Goal: Task Accomplishment & Management: Manage account settings

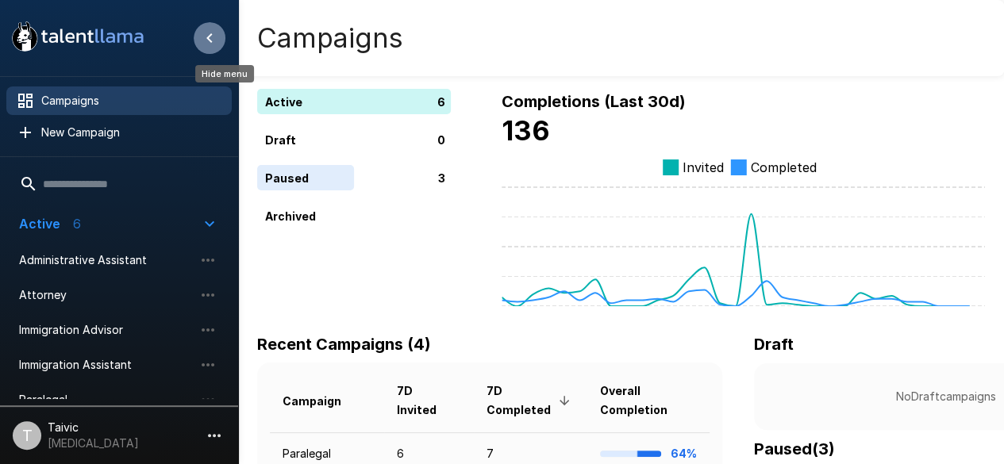
click at [218, 33] on icon "Hide menu" at bounding box center [209, 38] width 19 height 19
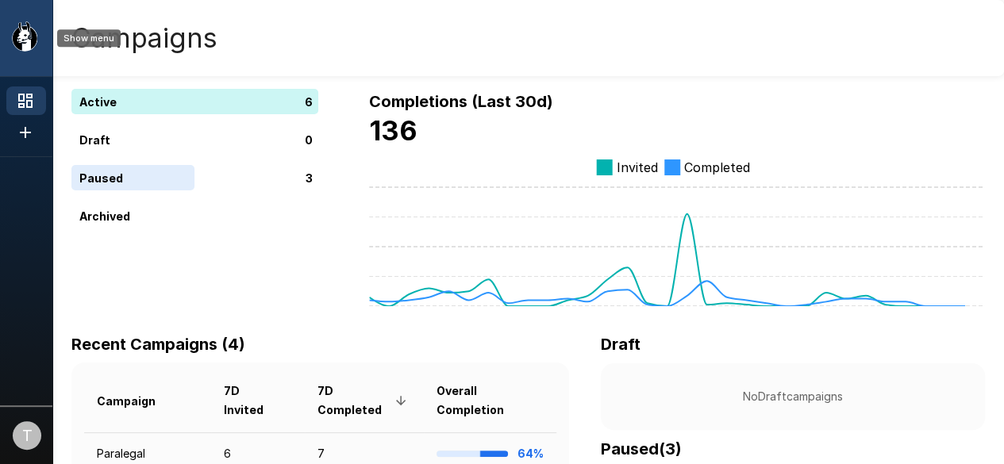
click at [33, 31] on icon "Show menu" at bounding box center [29, 38] width 15 height 21
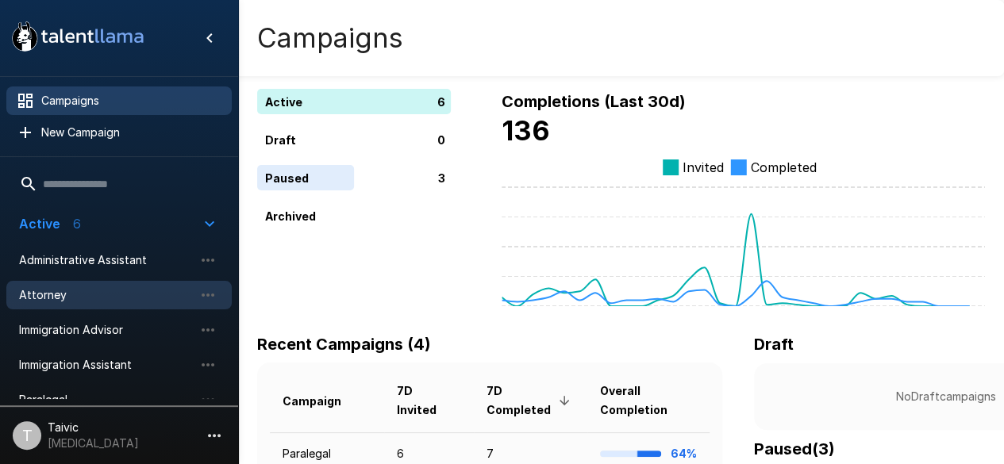
click at [92, 296] on span "Attorney" at bounding box center [106, 295] width 175 height 16
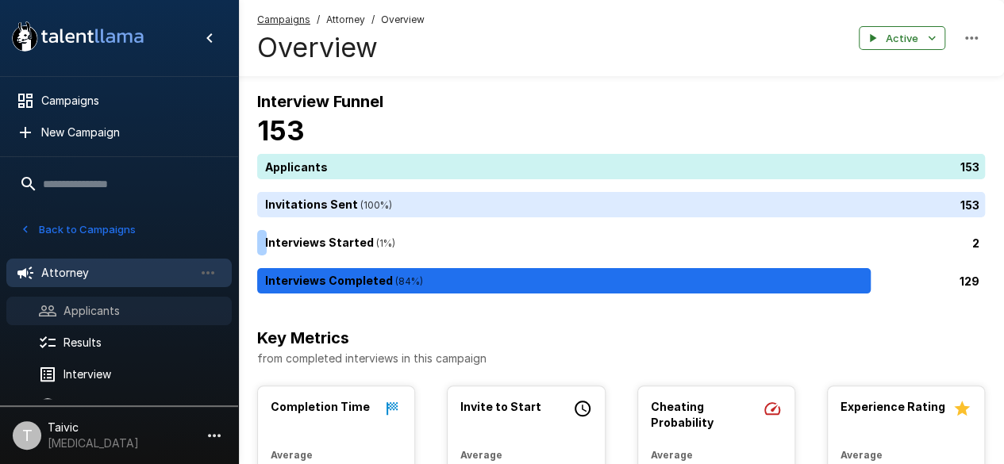
click at [134, 314] on span "Applicants" at bounding box center [142, 311] width 156 height 16
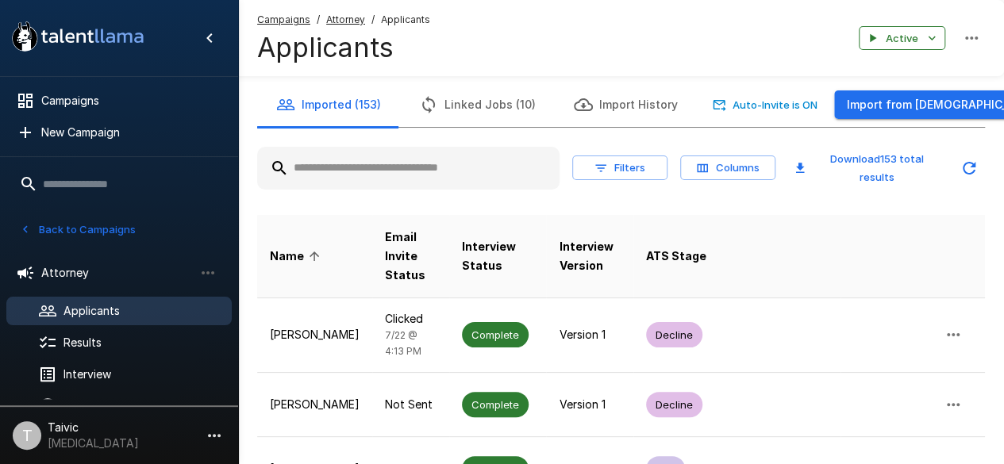
click at [396, 157] on input "text" at bounding box center [408, 168] width 302 height 29
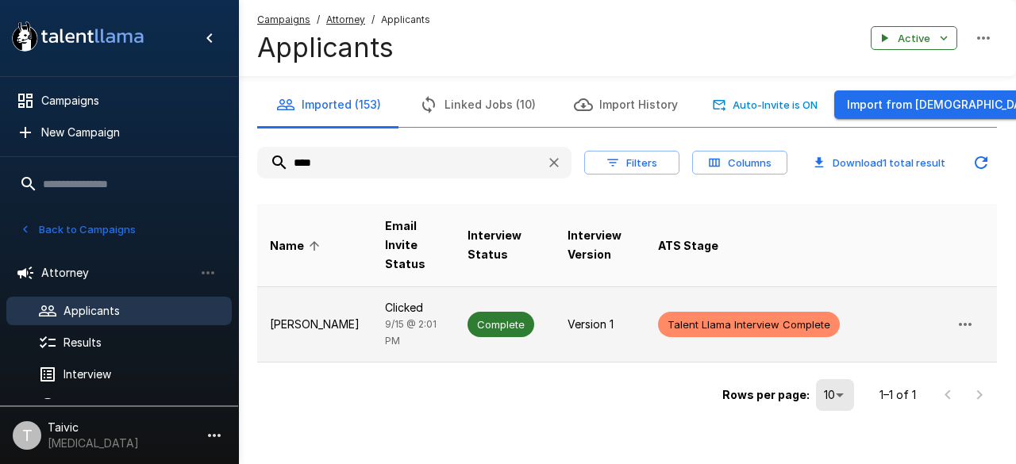
type input "****"
click at [389, 318] on span "[DATE] 2:01 PM" at bounding box center [411, 332] width 52 height 29
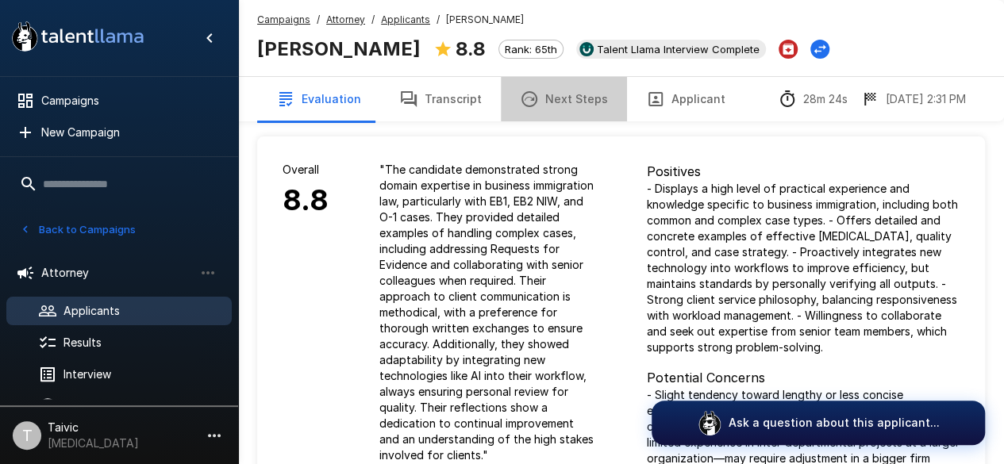
click at [585, 101] on button "Next Steps" at bounding box center [564, 99] width 126 height 44
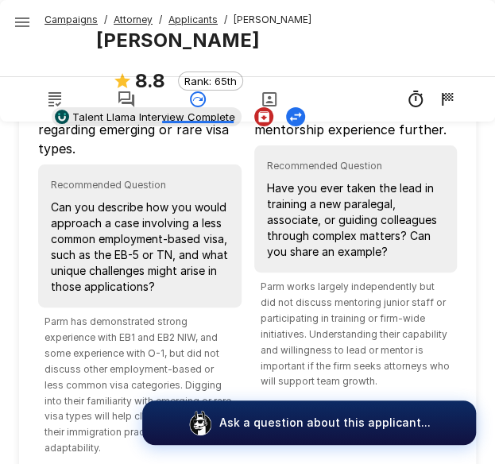
scroll to position [215, 0]
